Goal: Communication & Community: Connect with others

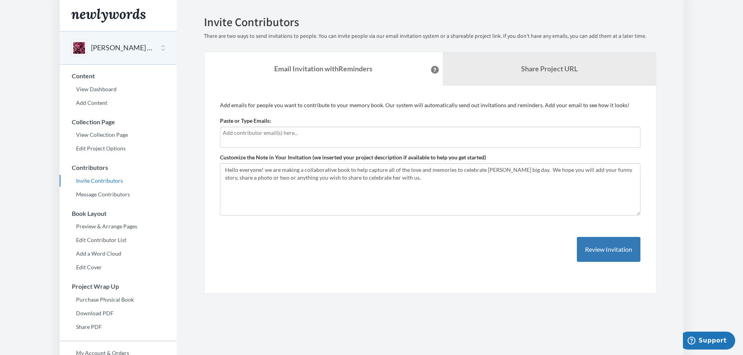
click at [232, 133] on input "text" at bounding box center [430, 133] width 415 height 9
type input "[EMAIL_ADDRESS][DOMAIN_NAME]"
click at [622, 254] on button "Review Invitation" at bounding box center [609, 249] width 64 height 25
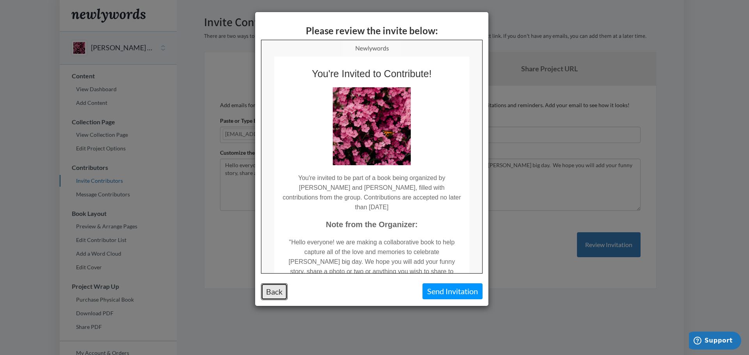
click at [273, 291] on button "Back" at bounding box center [274, 292] width 27 height 17
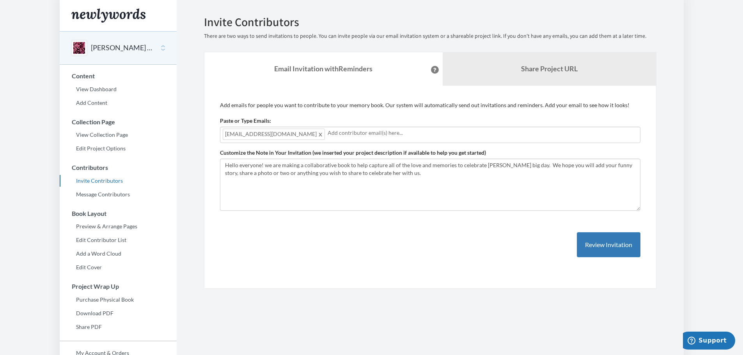
click at [99, 44] on button "[PERSON_NAME] 80th Birthday" at bounding box center [122, 48] width 63 height 10
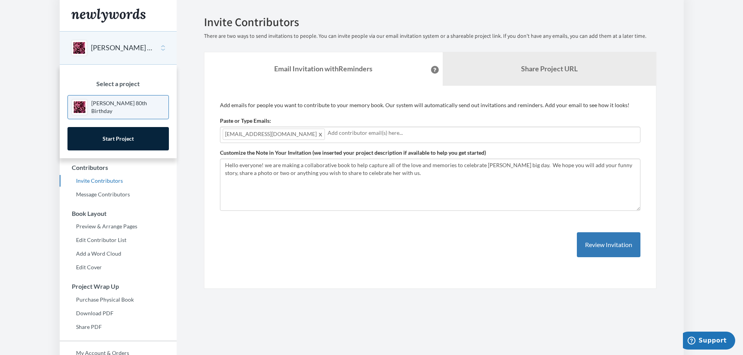
click at [201, 312] on section "Emails have been sent! Invite Contributors There are two ways to send invitatio…" at bounding box center [430, 213] width 507 height 427
click at [14, 189] on body "Main menu [PERSON_NAME] 80th Birthday Select a project [PERSON_NAME] 80th Birth…" at bounding box center [371, 177] width 743 height 355
click at [184, 56] on section "Emails have been sent! Invite Contributors There are two ways to send invitatio…" at bounding box center [430, 213] width 507 height 427
click at [185, 218] on section "Emails have been sent! Invite Contributors There are two ways to send invitatio…" at bounding box center [430, 213] width 507 height 427
click at [47, 66] on body "Main menu [PERSON_NAME] 80th Birthday Select a project [PERSON_NAME] 80th Birth…" at bounding box center [371, 177] width 743 height 355
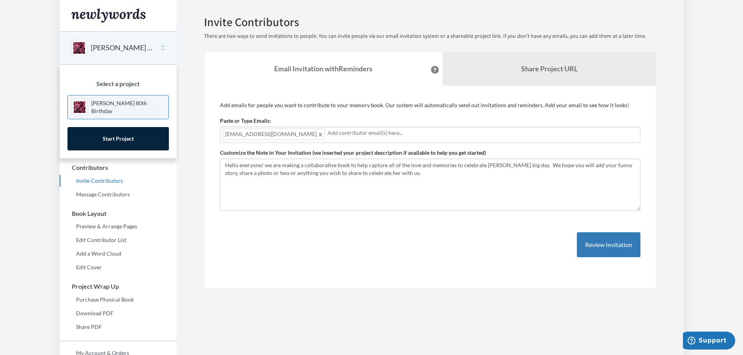
click at [102, 44] on button "[PERSON_NAME] 80th Birthday" at bounding box center [122, 48] width 63 height 10
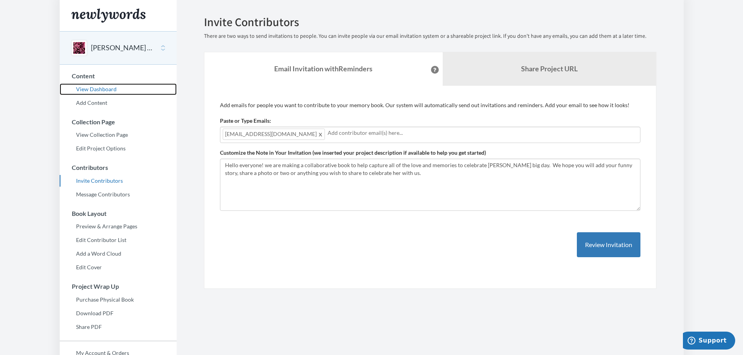
click at [109, 89] on link "View Dashboard" at bounding box center [118, 89] width 117 height 12
